Goal: Navigation & Orientation: Find specific page/section

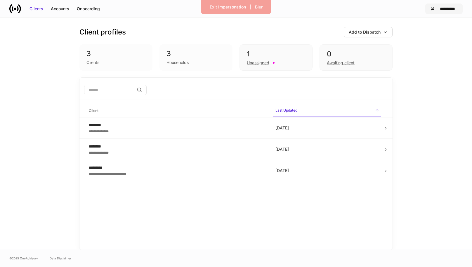
click at [441, 12] on button "**********" at bounding box center [443, 9] width 37 height 11
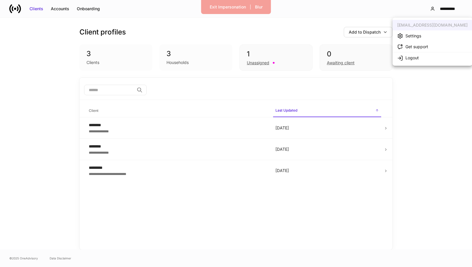
click at [433, 33] on li "Settings" at bounding box center [432, 35] width 80 height 11
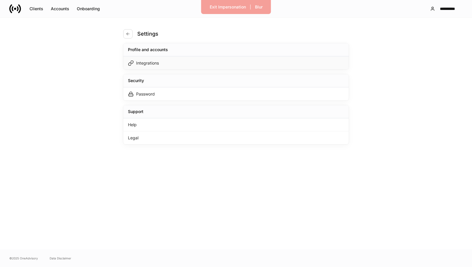
click at [245, 61] on div "Integrations" at bounding box center [235, 62] width 225 height 13
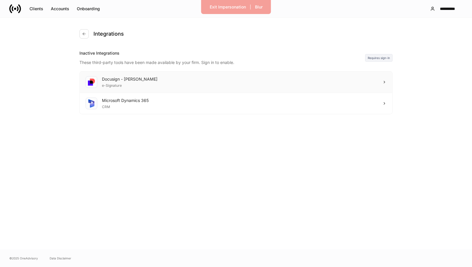
click at [255, 81] on div "Docusign - Schwab e-Signature" at bounding box center [236, 81] width 312 height 21
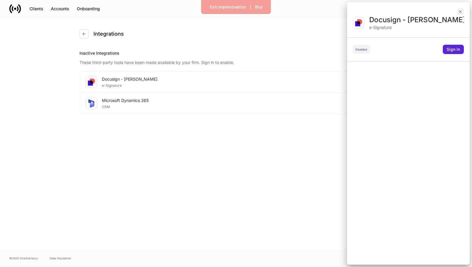
click at [460, 11] on icon "button" at bounding box center [460, 11] width 5 height 5
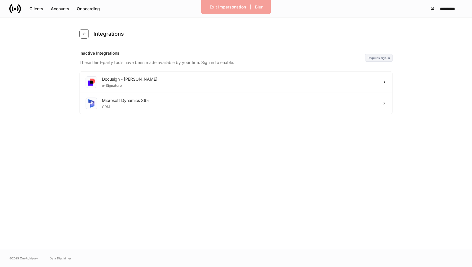
click at [87, 30] on button "button" at bounding box center [83, 33] width 9 height 9
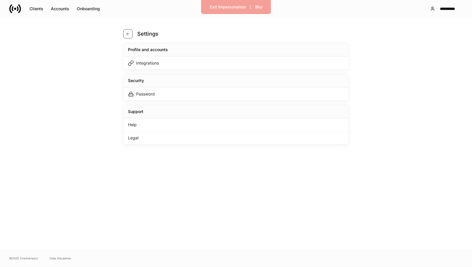
click at [126, 37] on button "button" at bounding box center [127, 33] width 9 height 9
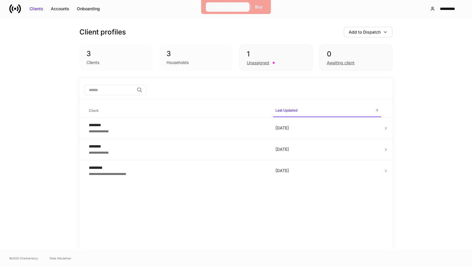
click at [219, 6] on div "Exit Impersonation" at bounding box center [228, 7] width 36 height 6
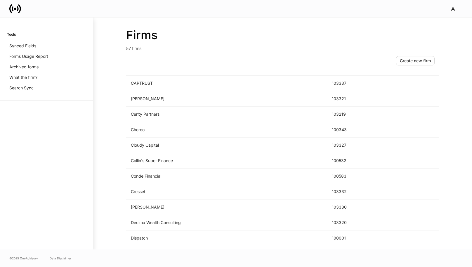
scroll to position [227, 0]
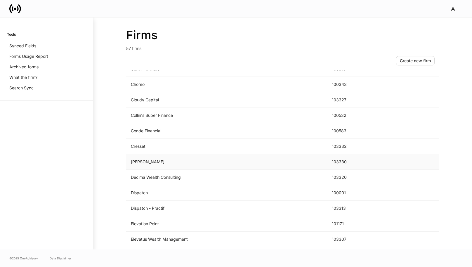
click at [178, 158] on td "[PERSON_NAME]" at bounding box center [226, 161] width 201 height 15
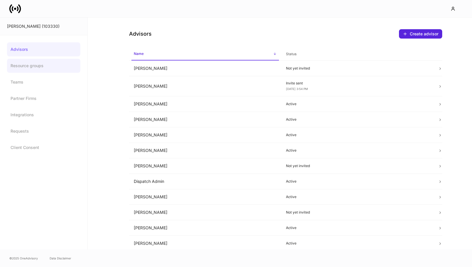
click at [41, 65] on link "Resource groups" at bounding box center [43, 66] width 73 height 14
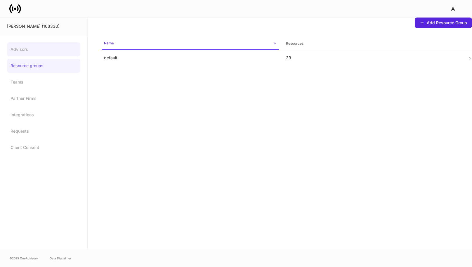
click at [44, 50] on link "Advisors" at bounding box center [43, 49] width 73 height 14
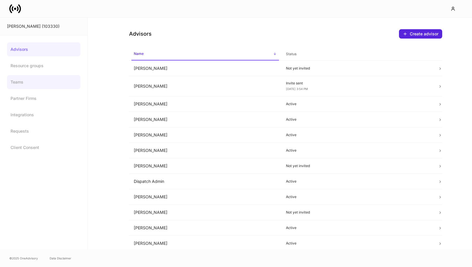
click at [44, 82] on link "Teams" at bounding box center [43, 82] width 73 height 14
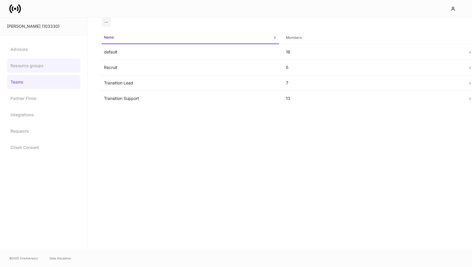
click at [70, 63] on link "Resource groups" at bounding box center [43, 66] width 73 height 14
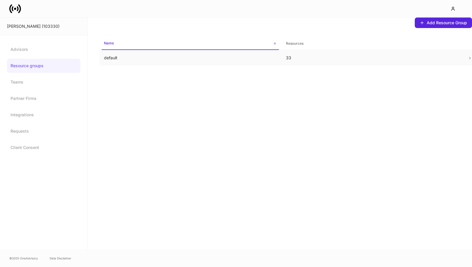
click at [184, 62] on td "default" at bounding box center [190, 57] width 182 height 15
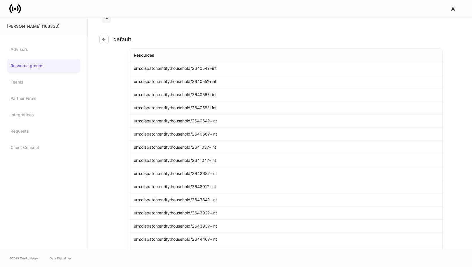
scroll to position [4, 0]
click at [97, 30] on div "default Resources urn:dispatch:entity:household/264054?+int urn:dispatch:entity…" at bounding box center [280, 134] width 384 height 232
click at [108, 41] on button "button" at bounding box center [103, 38] width 9 height 9
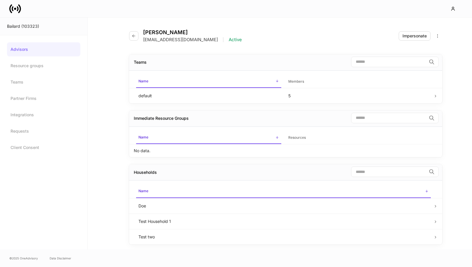
click at [14, 13] on icon at bounding box center [15, 9] width 12 height 12
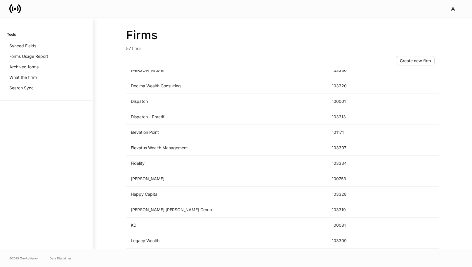
scroll to position [309, 0]
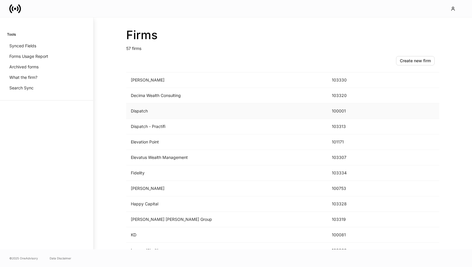
click at [174, 118] on td "Dispatch" at bounding box center [226, 110] width 201 height 15
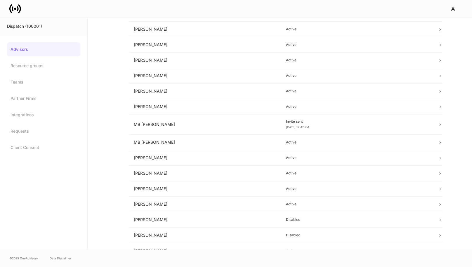
scroll to position [229, 0]
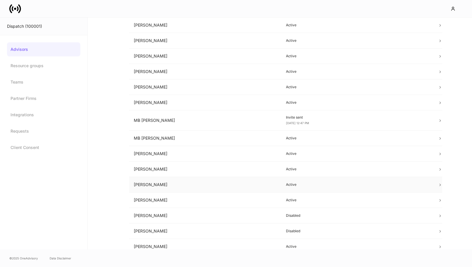
click at [240, 189] on td "Peter Gonzalez" at bounding box center [205, 184] width 152 height 15
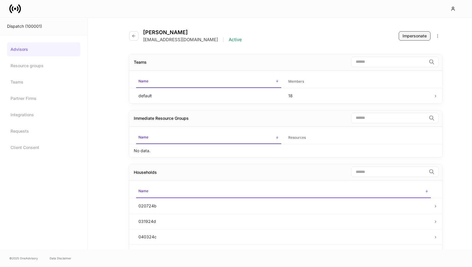
click at [420, 36] on div "Impersonate" at bounding box center [414, 36] width 24 height 6
